Goal: Task Accomplishment & Management: Manage account settings

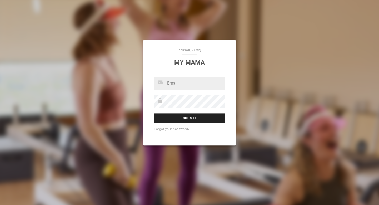
type input "[PERSON_NAME][EMAIL_ADDRESS][DOMAIN_NAME]"
click at [193, 117] on input "Submit" at bounding box center [189, 118] width 71 height 10
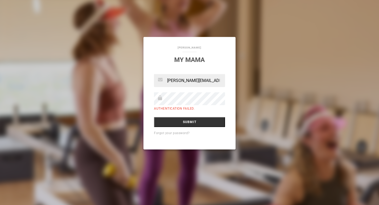
click at [161, 97] on div at bounding box center [189, 98] width 71 height 13
click at [154, 117] on input "Submit" at bounding box center [189, 122] width 71 height 10
click at [169, 132] on link "Forgot your password?" at bounding box center [172, 133] width 36 height 4
click at [151, 96] on div "lisa@mymamasaid.com.au Authentication failed. Submit Forgot your password?" at bounding box center [189, 111] width 92 height 75
click at [154, 117] on input "Submit" at bounding box center [189, 122] width 71 height 10
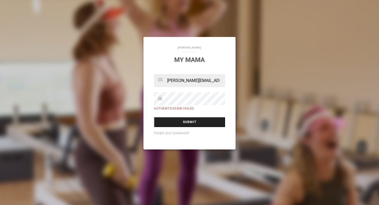
click at [187, 123] on input "Submit" at bounding box center [189, 122] width 71 height 10
